Goal: Task Accomplishment & Management: Manage account settings

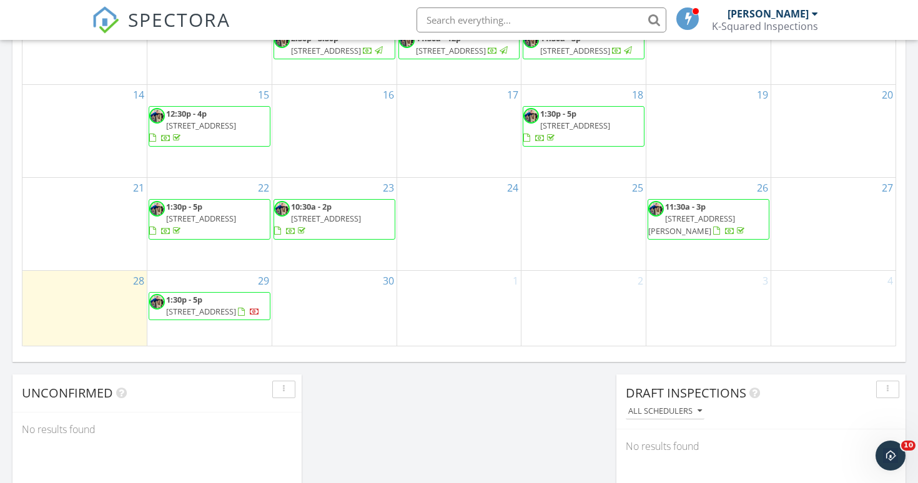
scroll to position [800, 0]
click at [238, 309] on div at bounding box center [243, 314] width 10 height 10
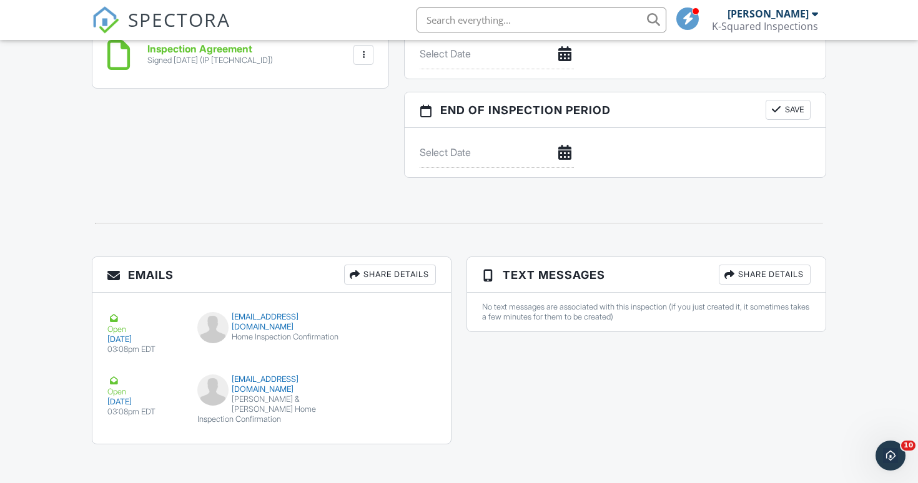
scroll to position [1207, 0]
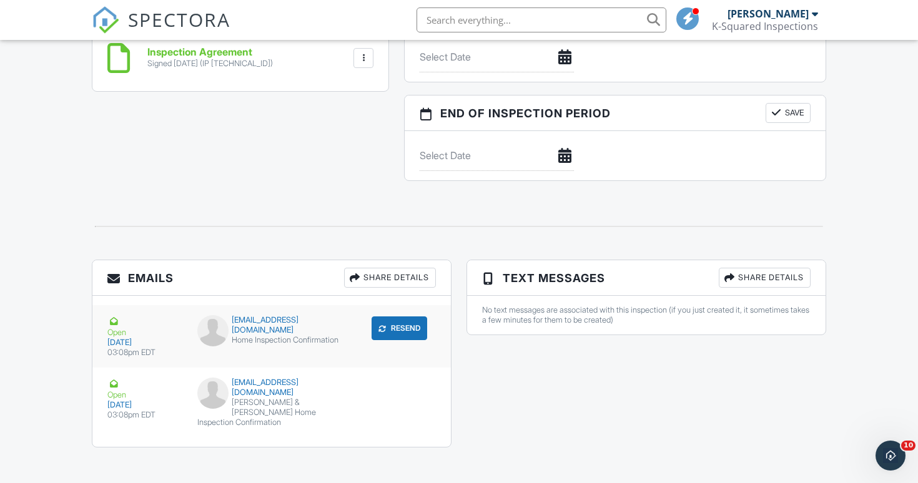
click at [211, 337] on img at bounding box center [212, 330] width 31 height 31
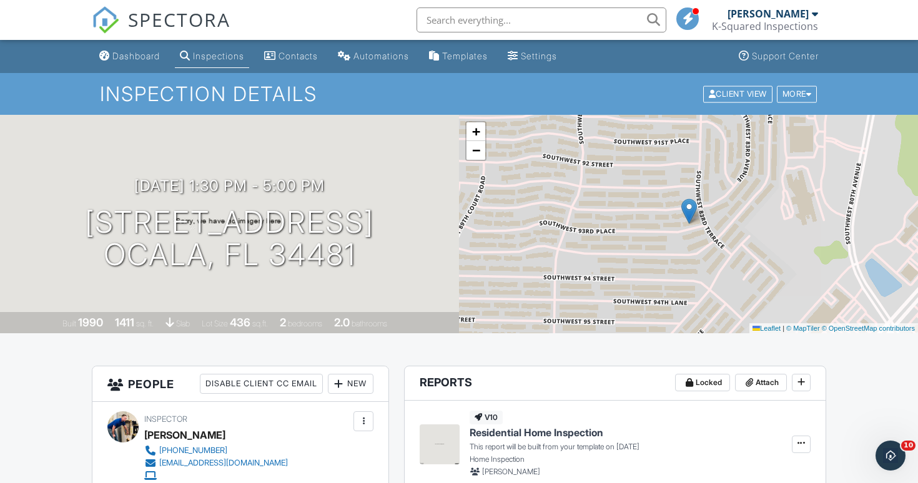
scroll to position [0, 0]
click at [137, 54] on div "Dashboard" at bounding box center [135, 56] width 47 height 11
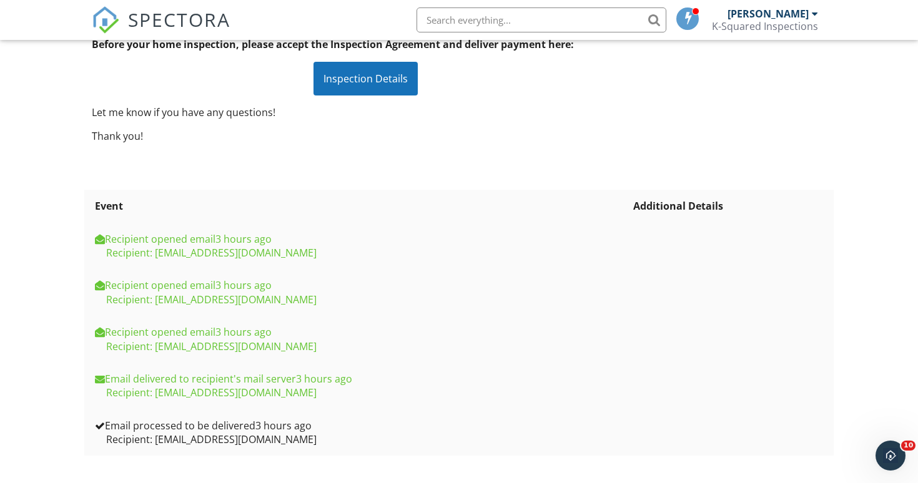
scroll to position [255, 0]
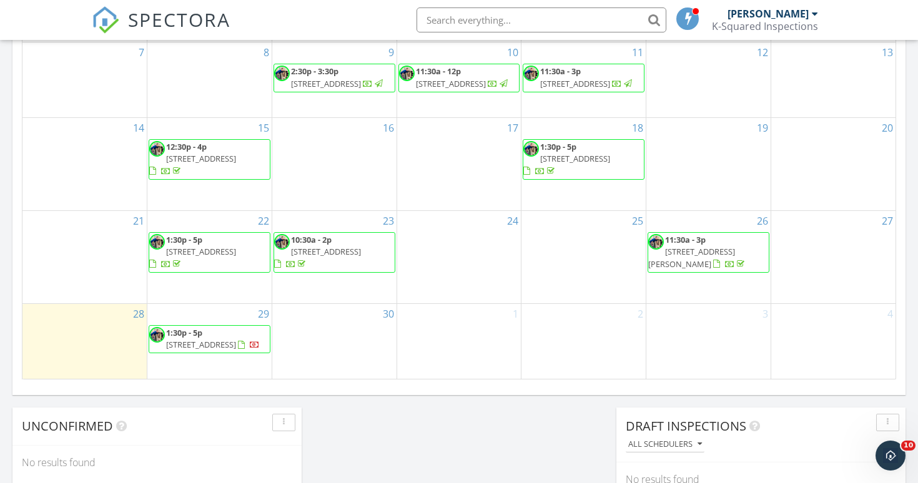
scroll to position [783, 0]
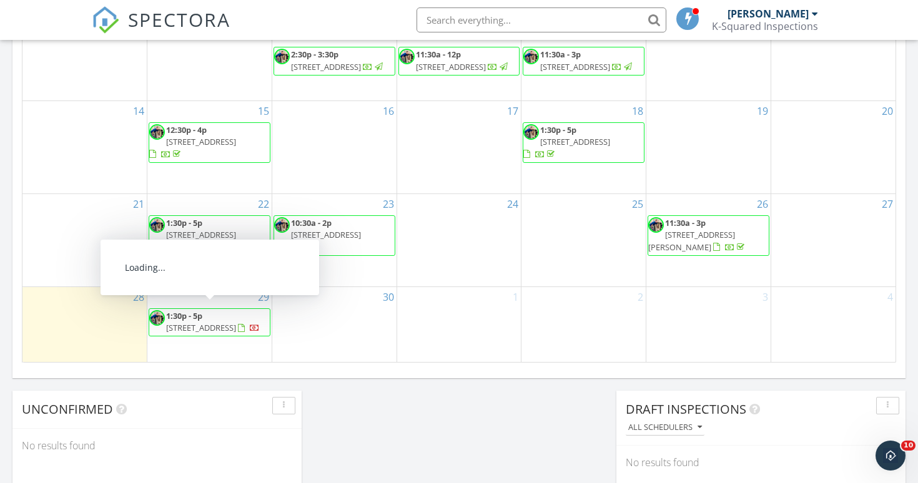
click at [215, 322] on span "8431 SW 93rd Pl F, Ocala 34481" at bounding box center [201, 327] width 70 height 11
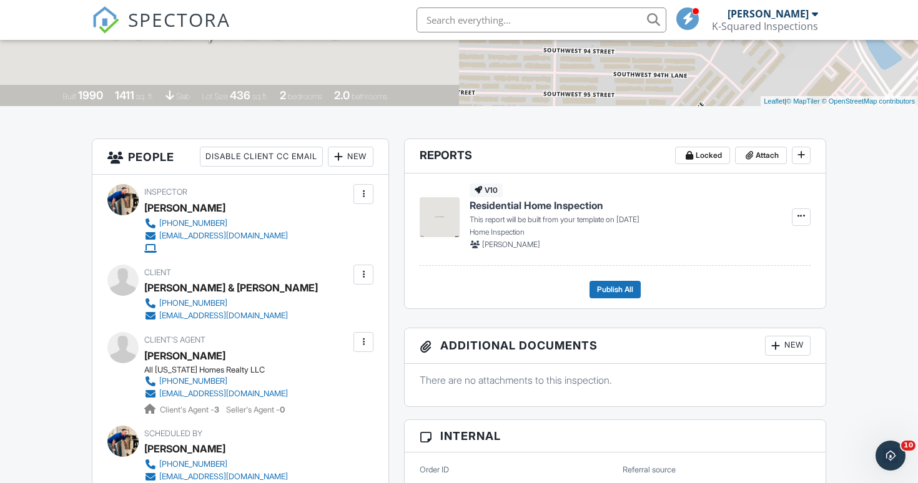
scroll to position [171, 0]
